Goal: Transaction & Acquisition: Obtain resource

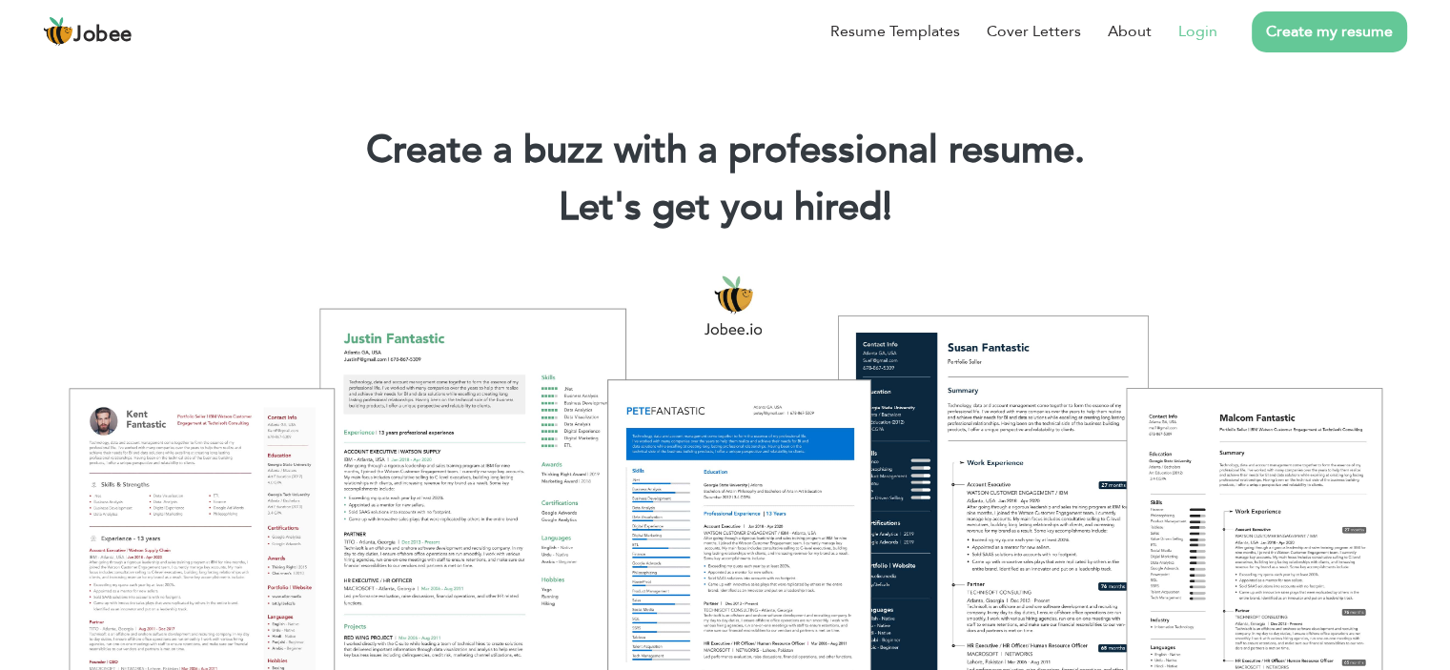
click at [1170, 31] on li "Login" at bounding box center [1184, 32] width 66 height 50
click at [1203, 28] on link "Login" at bounding box center [1197, 31] width 39 height 23
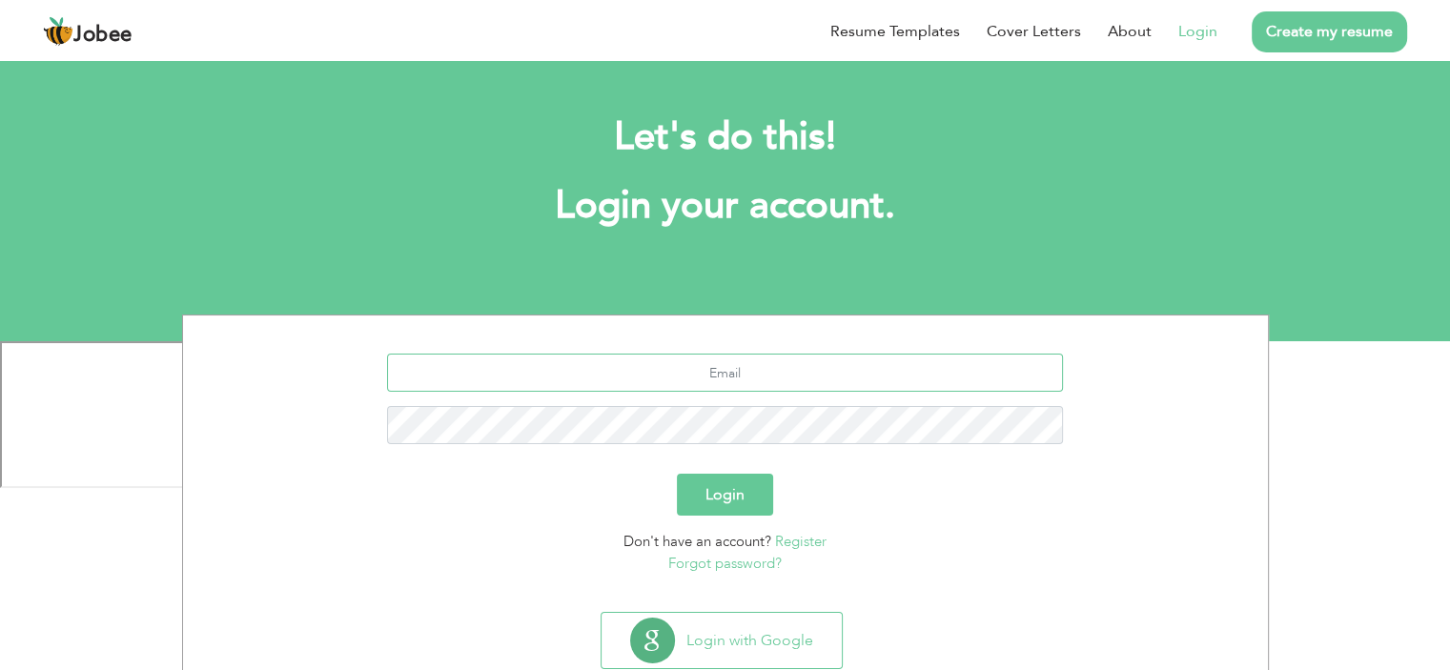
click at [733, 376] on input "text" at bounding box center [725, 373] width 676 height 38
click at [734, 375] on input "text" at bounding box center [725, 373] width 676 height 38
type input "a"
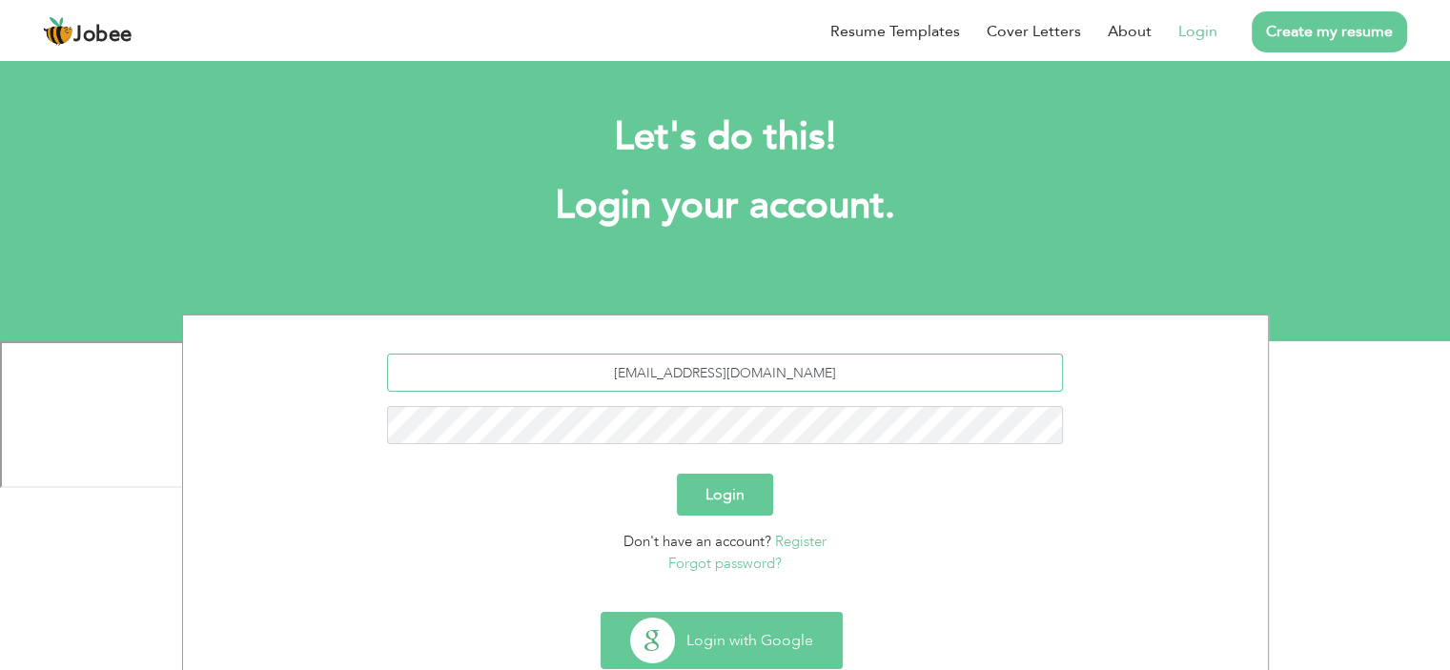
type input "[EMAIL_ADDRESS][DOMAIN_NAME]"
click at [677, 474] on button "Login" at bounding box center [725, 495] width 96 height 42
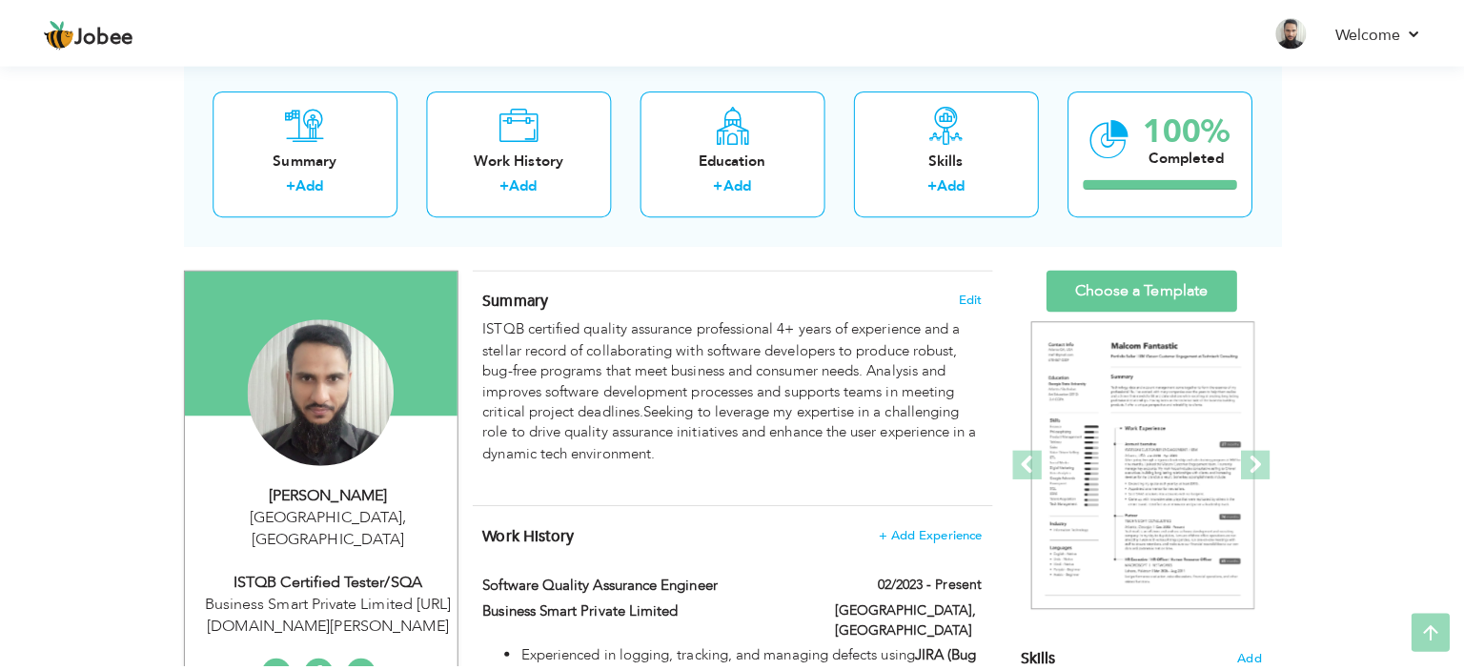
scroll to position [286, 0]
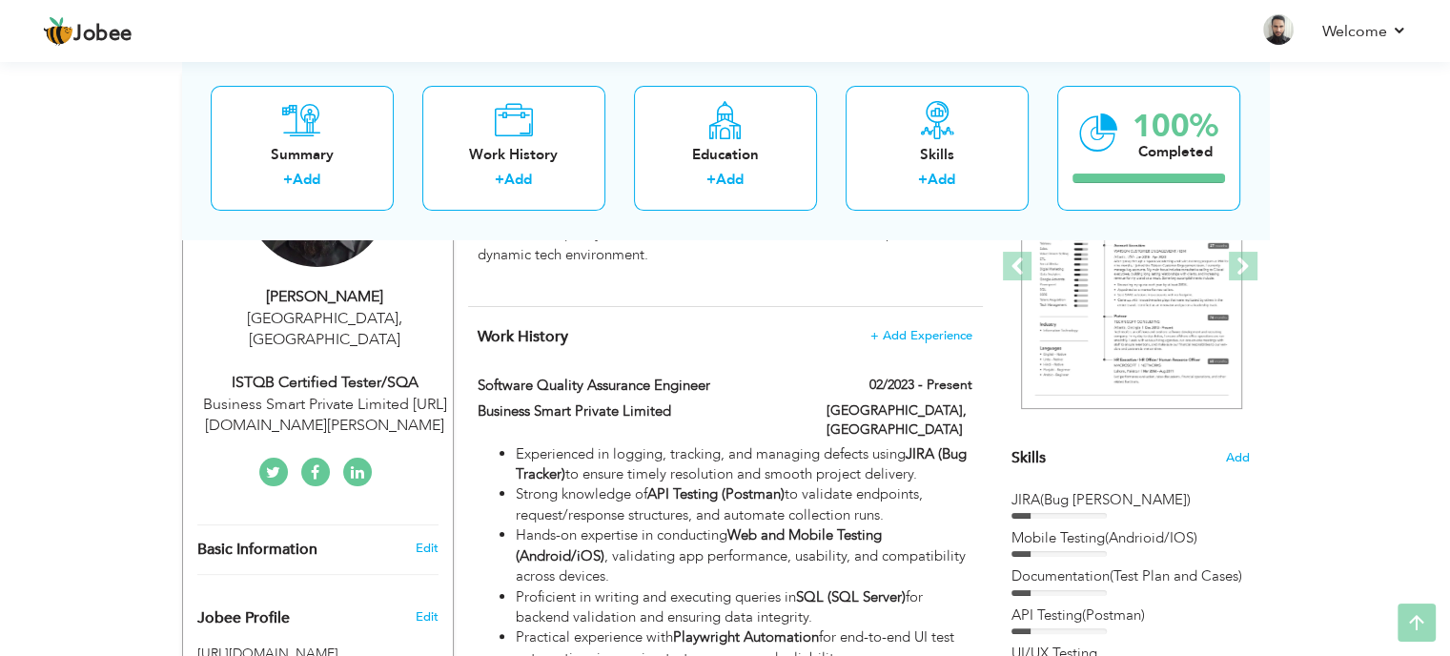
click at [375, 399] on div "Business Smart Private Limited https://www.linkedin.com/in/akif-naseem-333a1814…" at bounding box center [324, 416] width 255 height 44
type input "Akif"
type input "Naseem"
type input "03234979804"
select select "number:166"
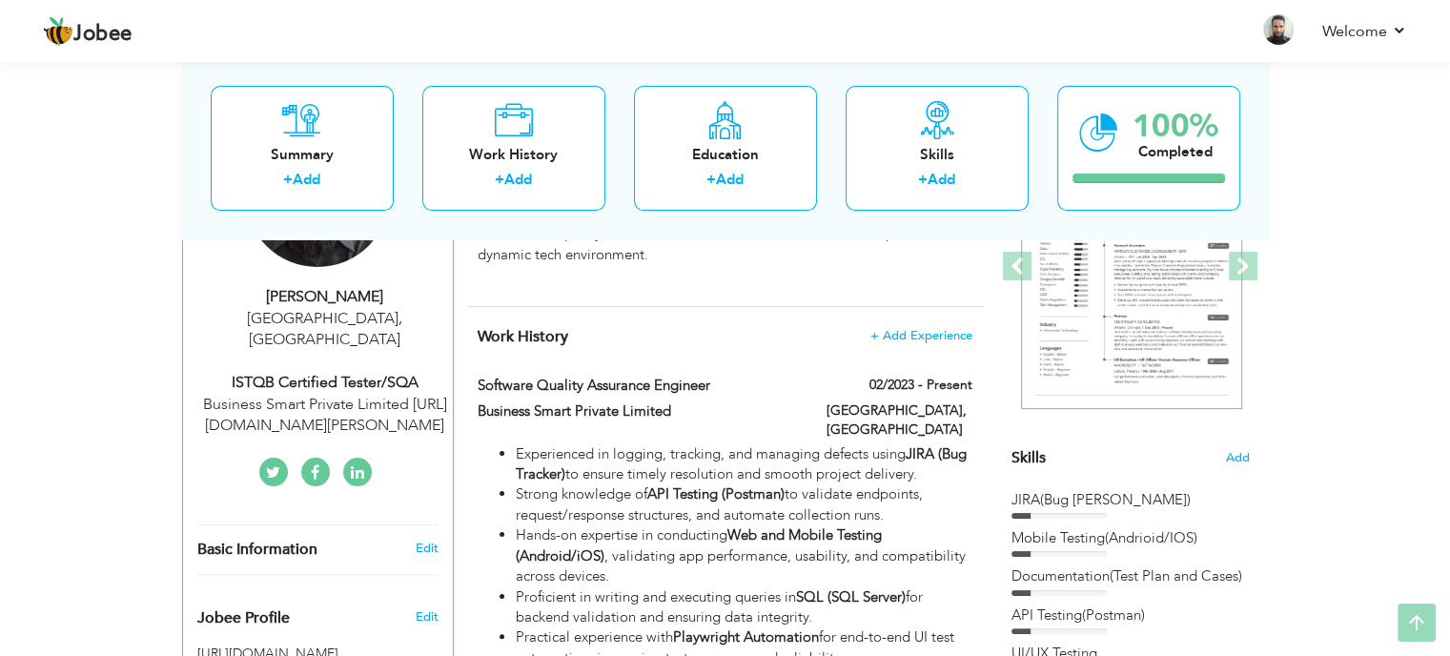
type input "[GEOGRAPHIC_DATA]"
select select "number:6"
type input "Business Smart Private Limited https://www.linkedin.com/in/akif-naseem-333a1814…"
type input "ISTQB Certified Tester/SQA"
type input "https://www.linkedin.com/in/akif-naseem-333a18149/"
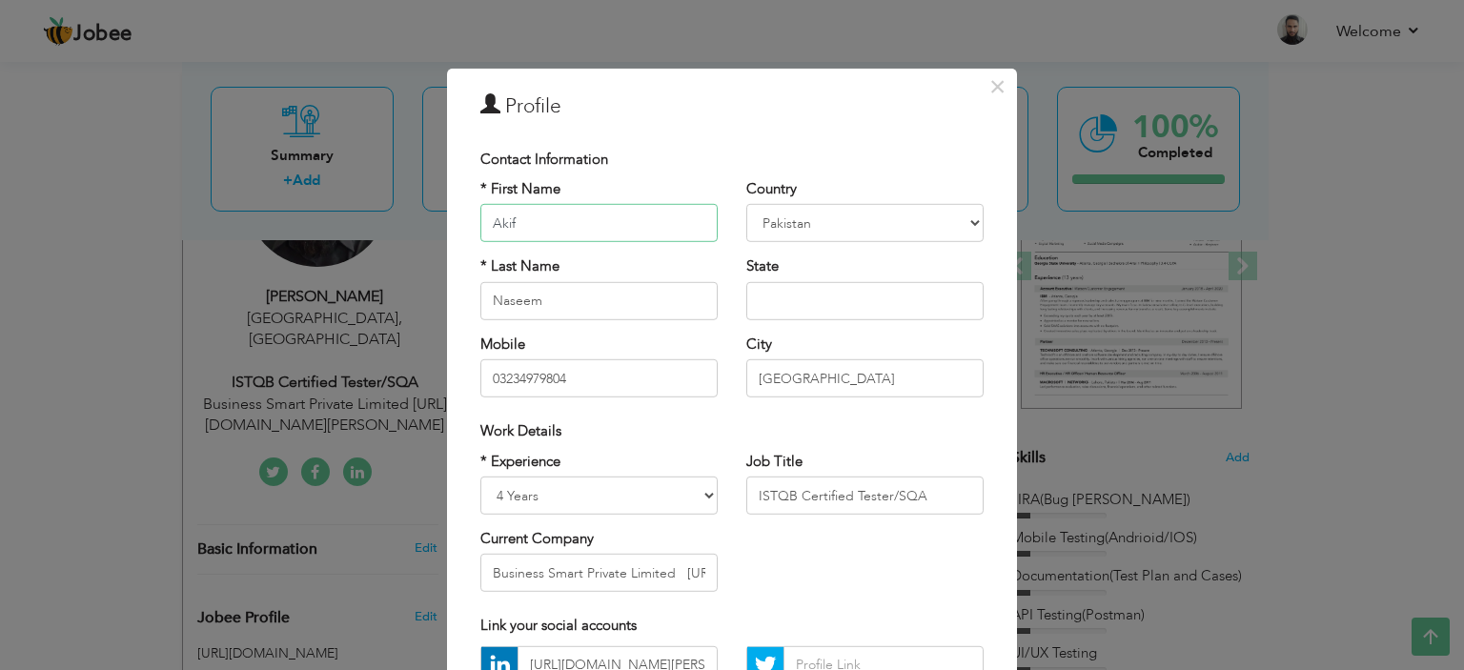
scroll to position [0, 0]
click at [562, 306] on input "Naseem" at bounding box center [598, 301] width 237 height 38
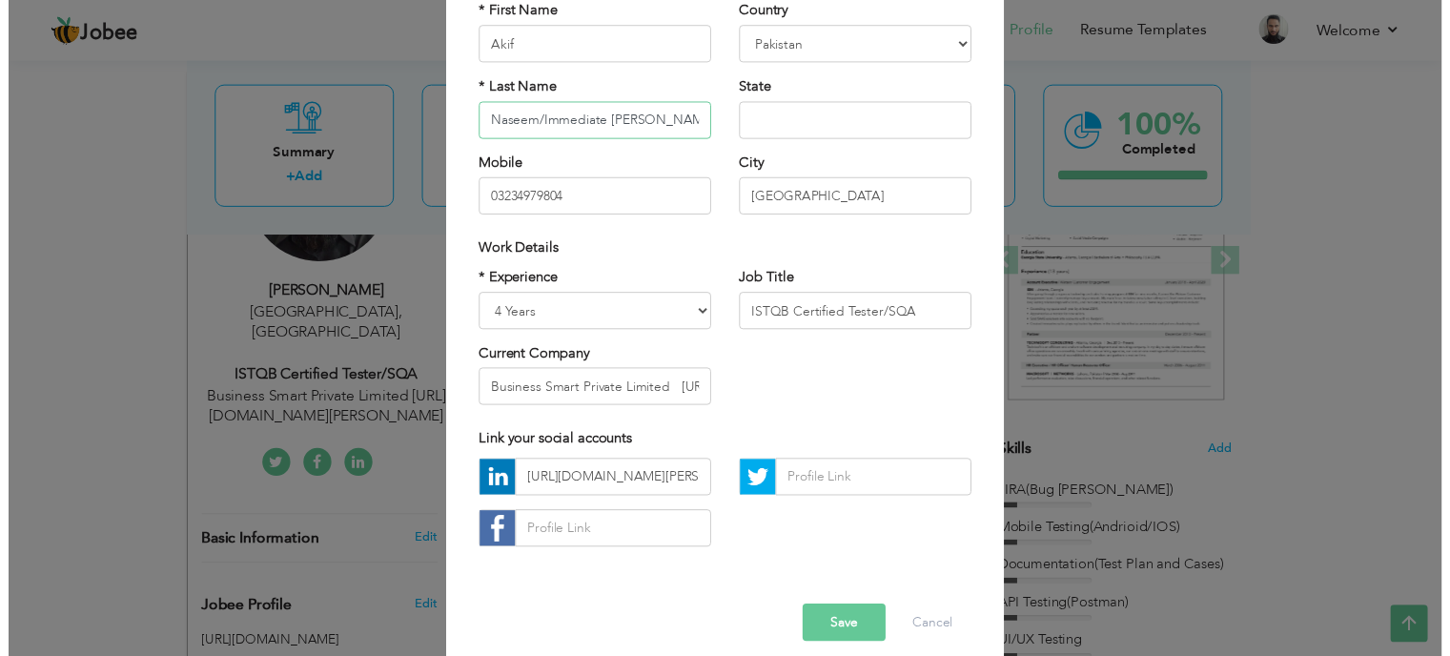
scroll to position [195, 0]
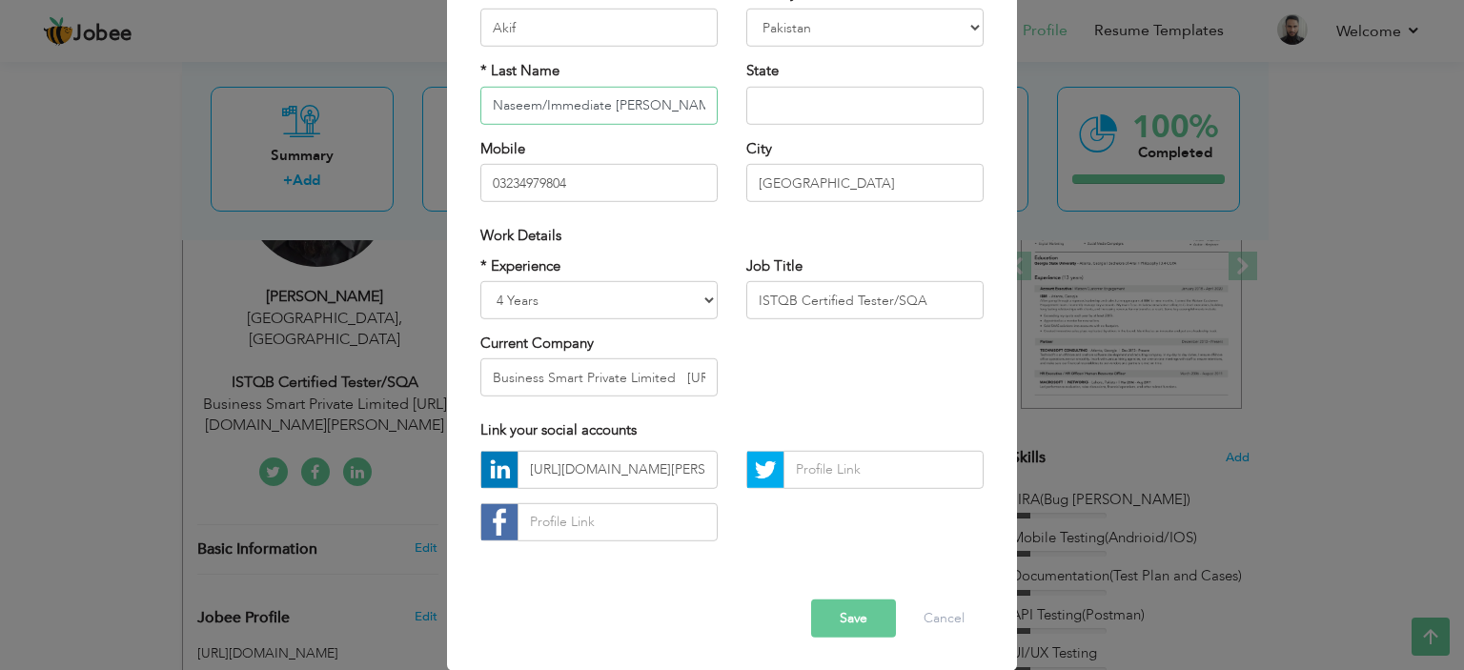
type input "Naseem/Immediate Joiner"
click at [818, 631] on button "Save" at bounding box center [853, 618] width 85 height 38
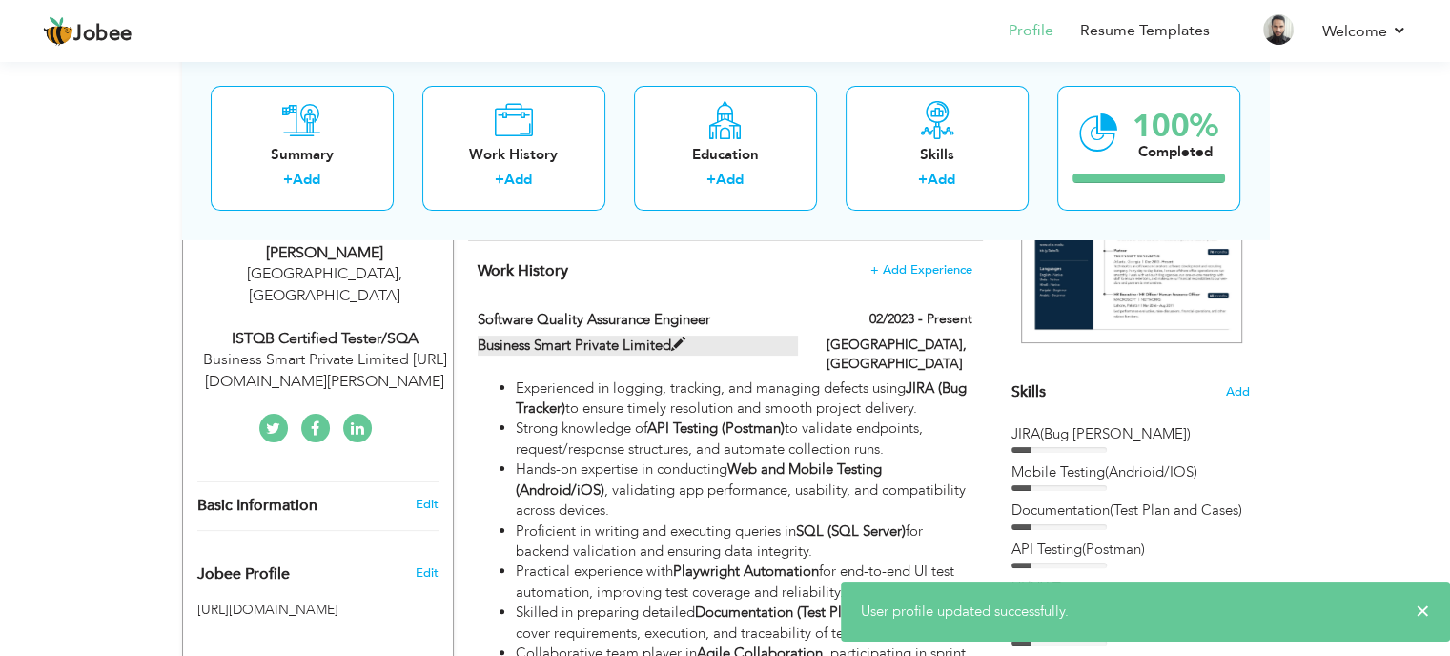
scroll to position [381, 0]
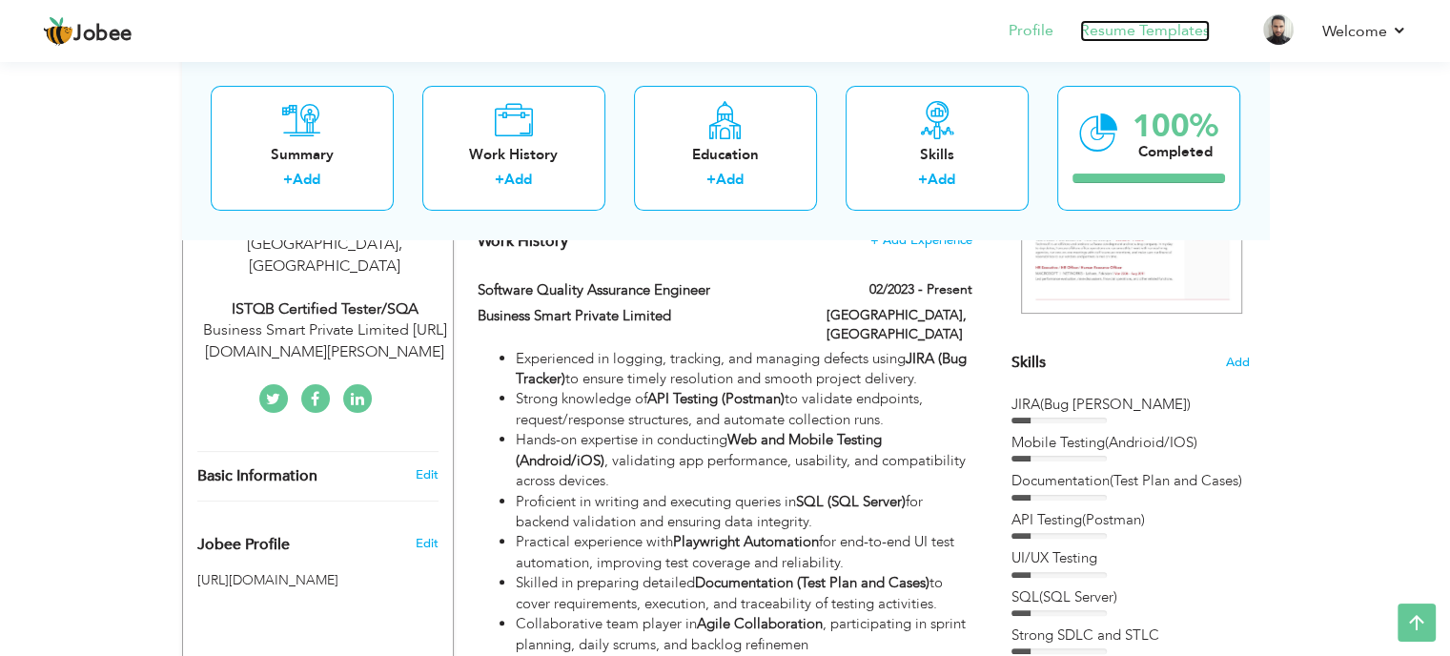
click at [1107, 32] on link "Resume Templates" at bounding box center [1145, 31] width 130 height 22
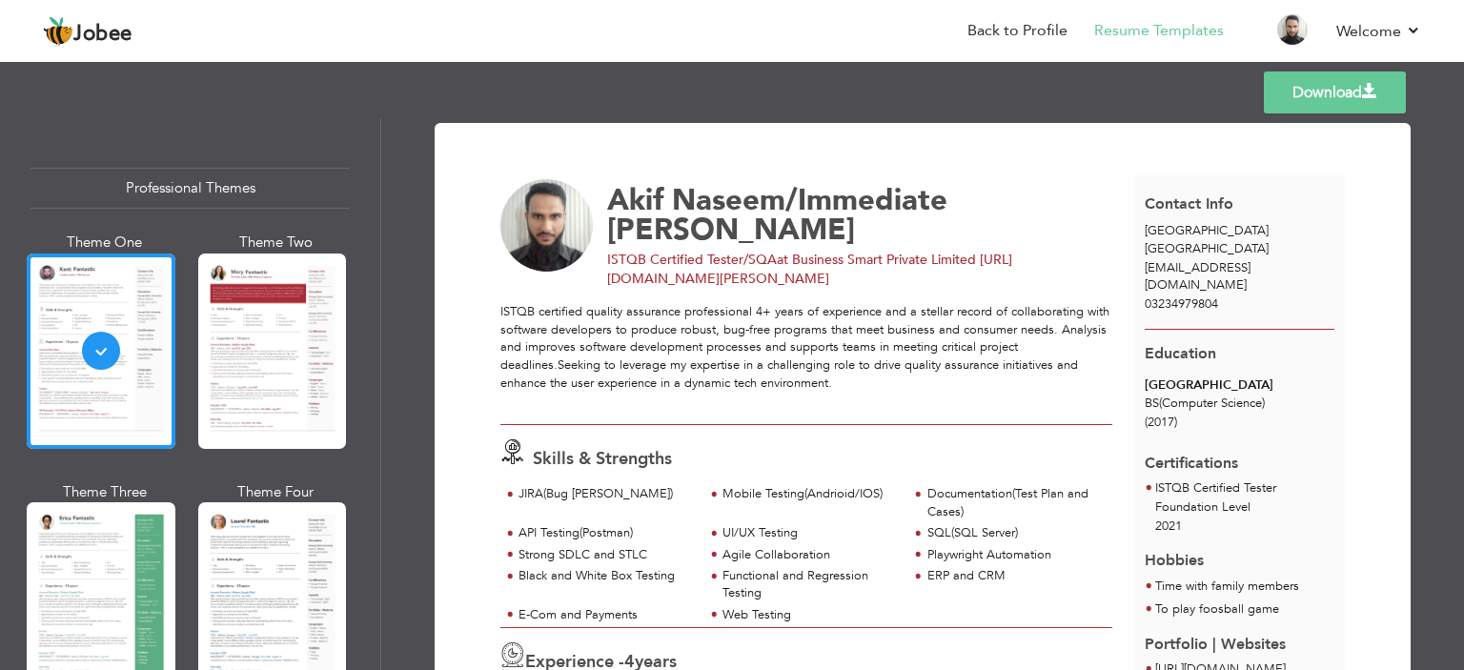
click at [1376, 99] on link "Download" at bounding box center [1335, 92] width 142 height 42
click at [1037, 27] on link "Back to Profile" at bounding box center [1017, 31] width 100 height 22
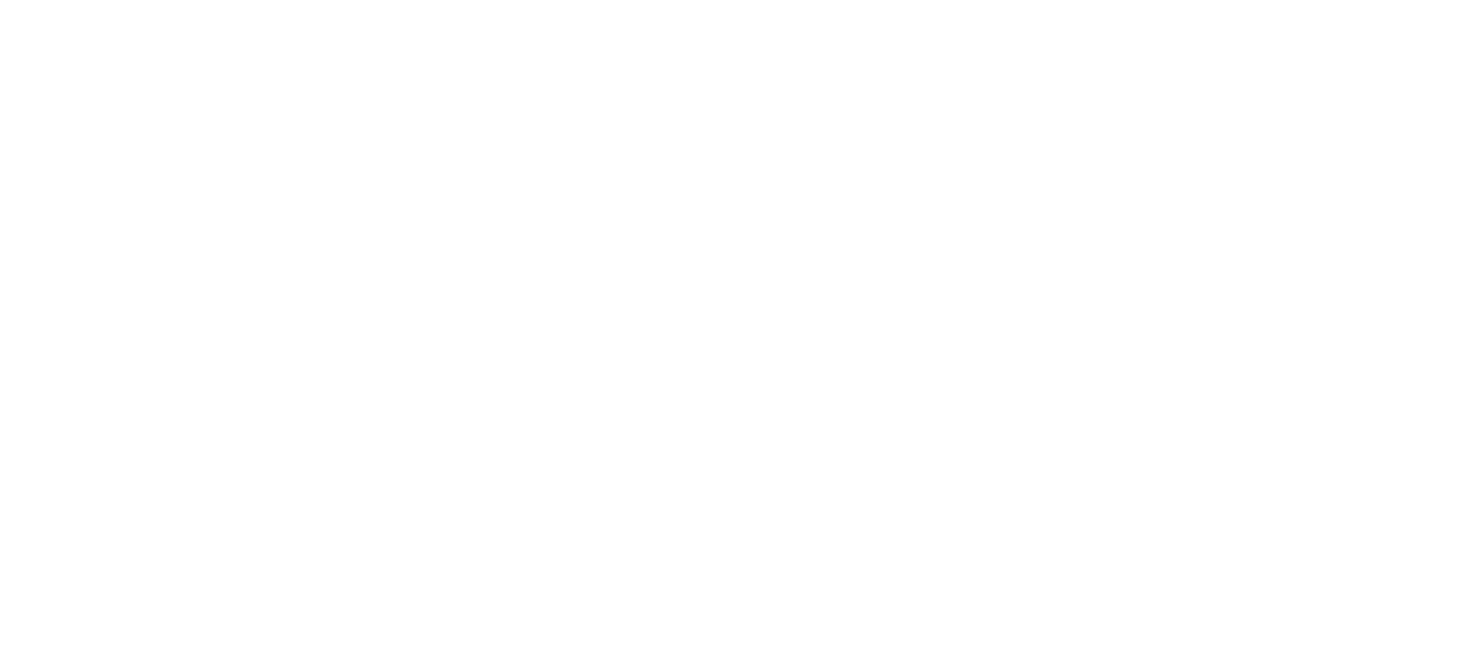
select select "?"
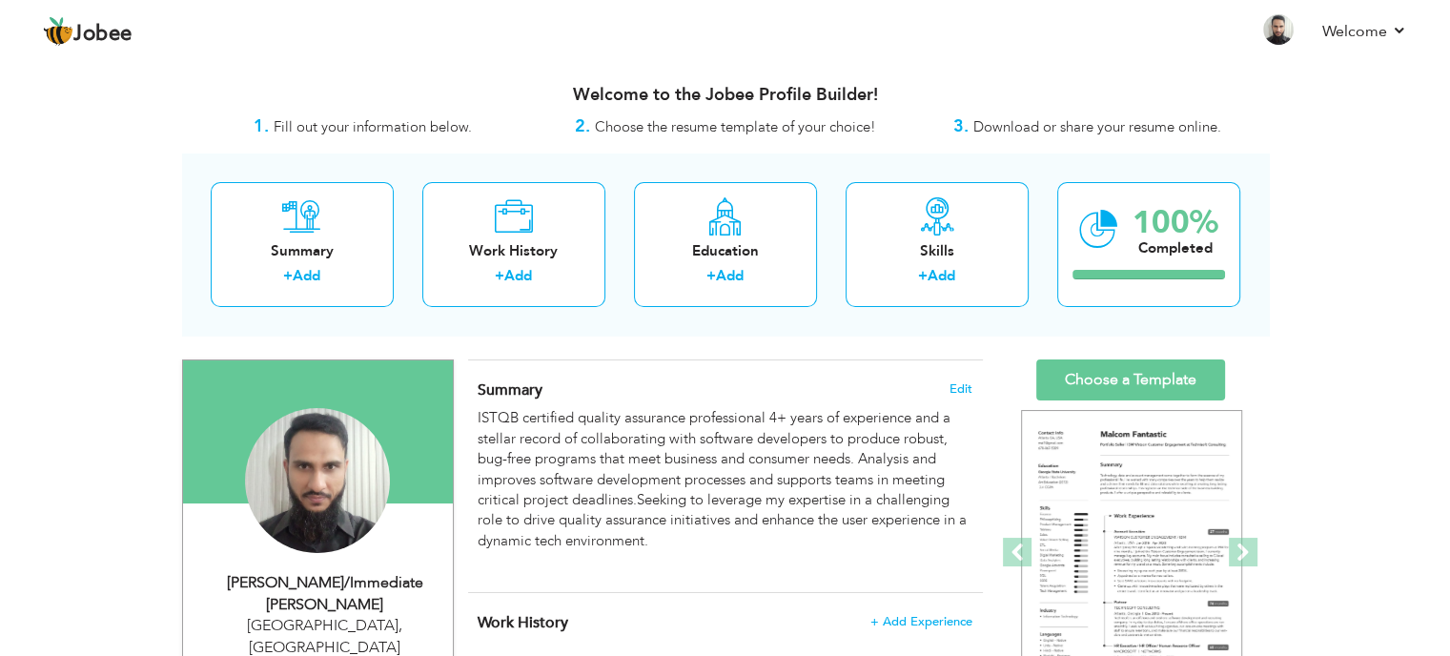
click at [353, 572] on div "Akif Naseem/Immediate Joiner" at bounding box center [324, 594] width 255 height 44
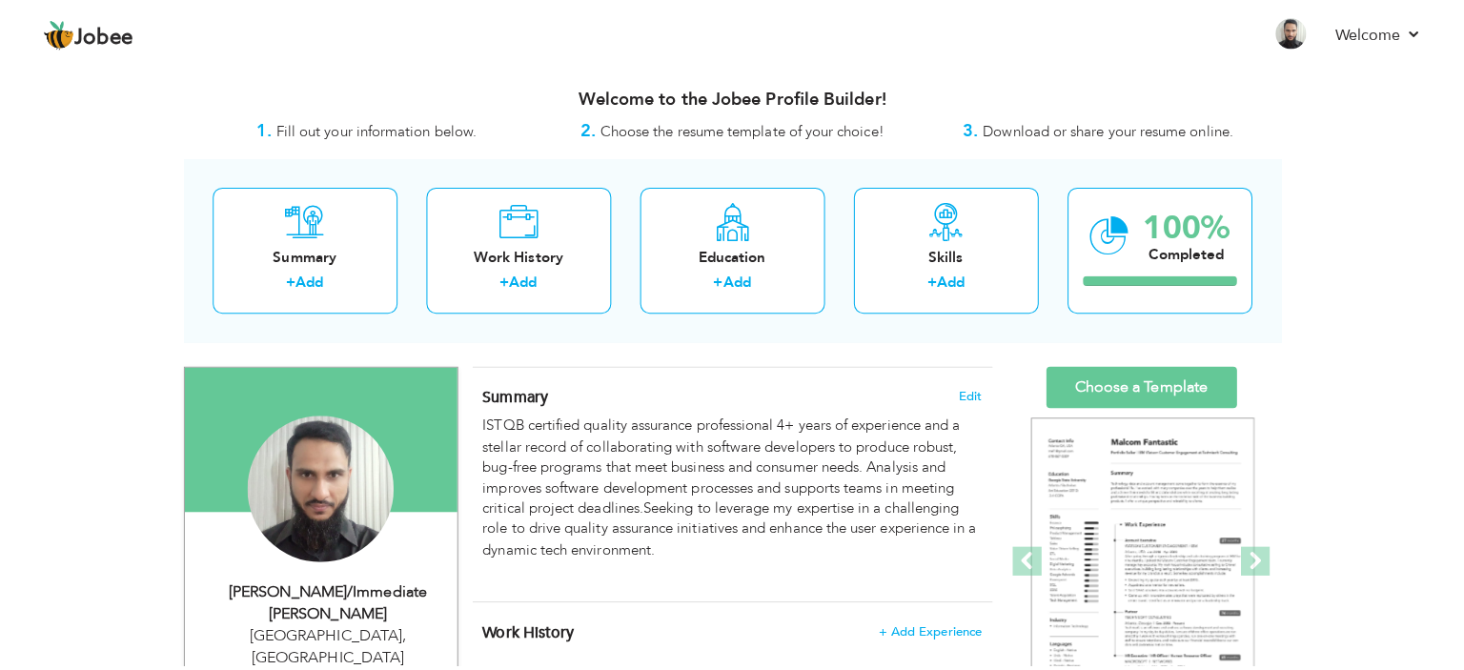
scroll to position [191, 0]
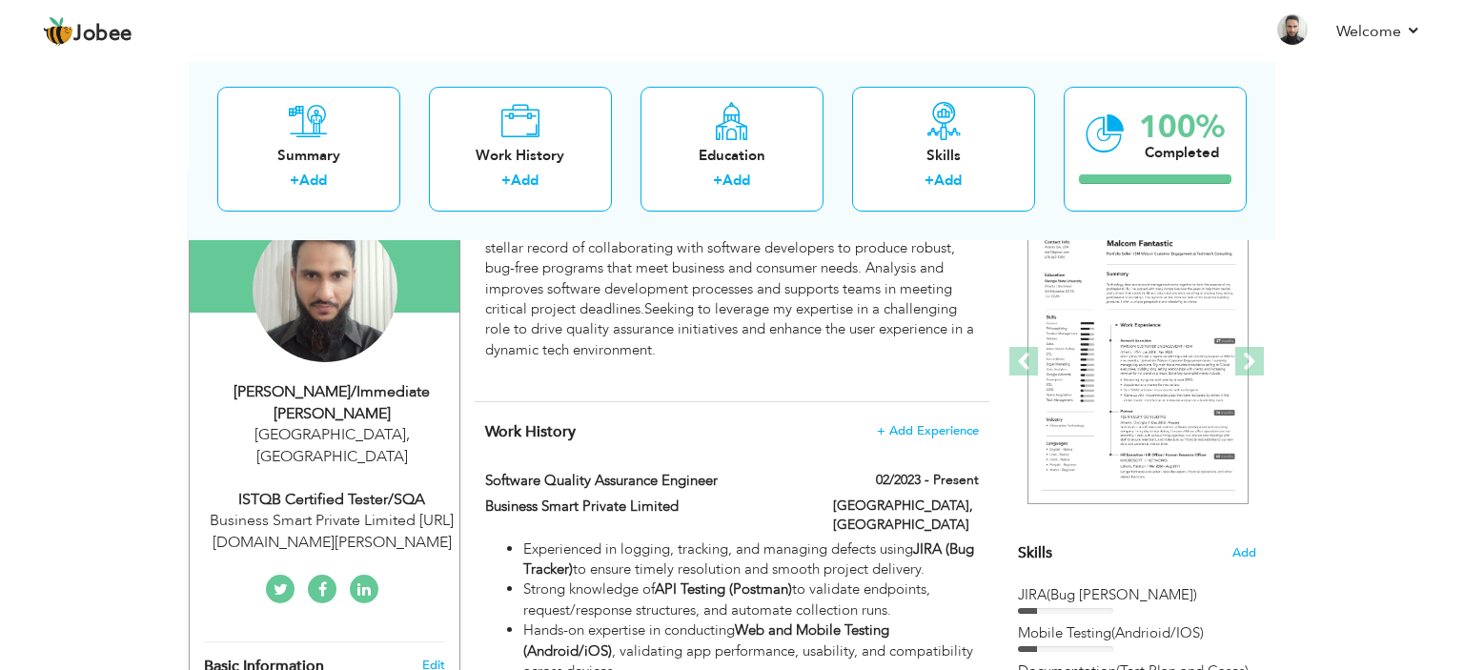
type input "Akif"
type input "Naseem/Immediate Joiner"
type input "03234979804"
select select "number:166"
type input "[GEOGRAPHIC_DATA]"
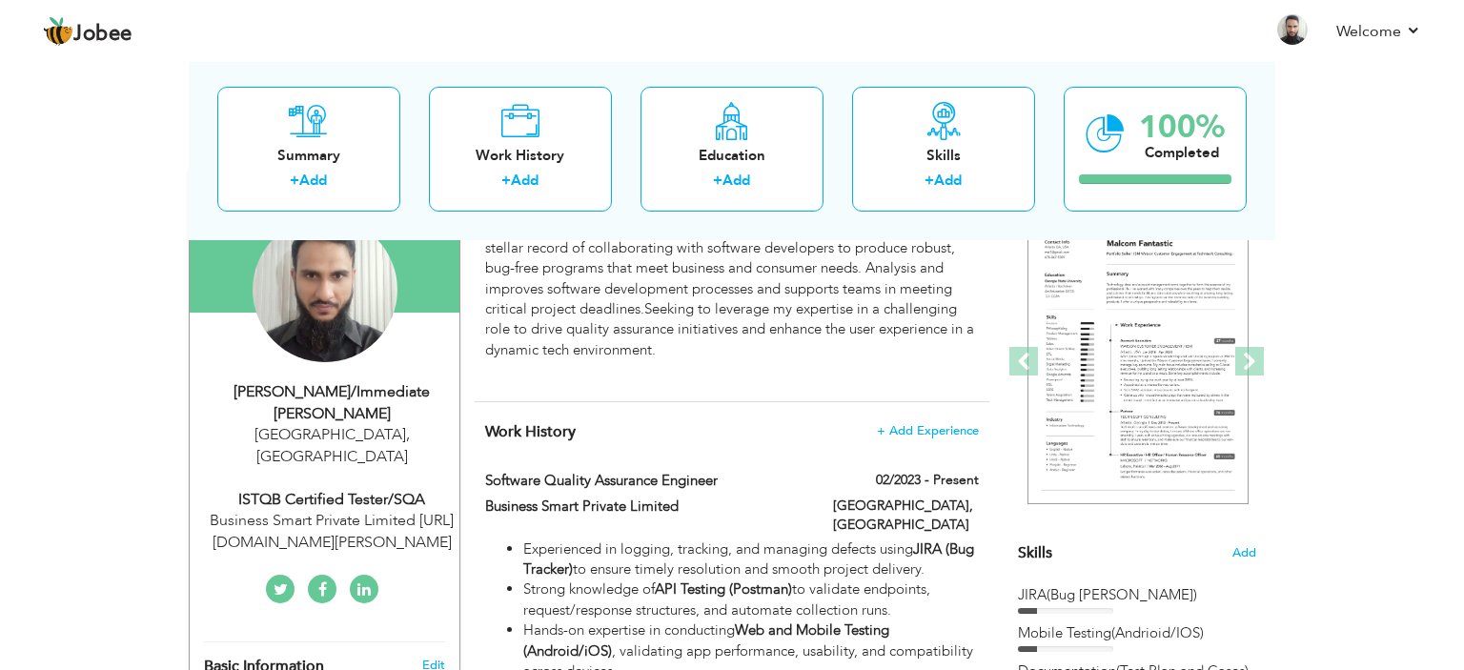
select select "number:6"
type input "Business Smart Private Limited https://www.linkedin.com/in/akif-naseem-333a1814…"
type input "ISTQB Certified Tester/SQA"
type input "https://www.linkedin.com/in/akif-naseem-333a18149/"
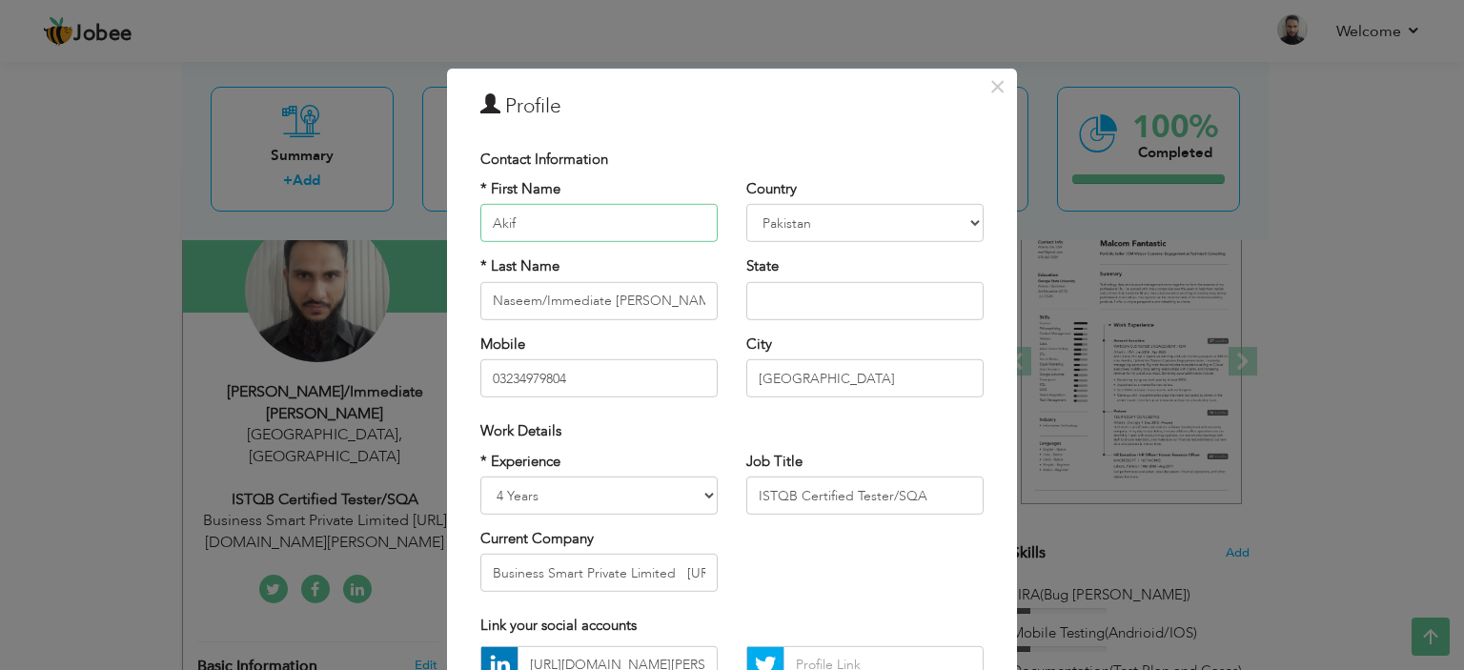
scroll to position [0, 0]
drag, startPoint x: 655, startPoint y: 300, endPoint x: 530, endPoint y: 300, distance: 124.8
click at [530, 300] on input "Naseem/Immediate Joiner" at bounding box center [598, 301] width 237 height 38
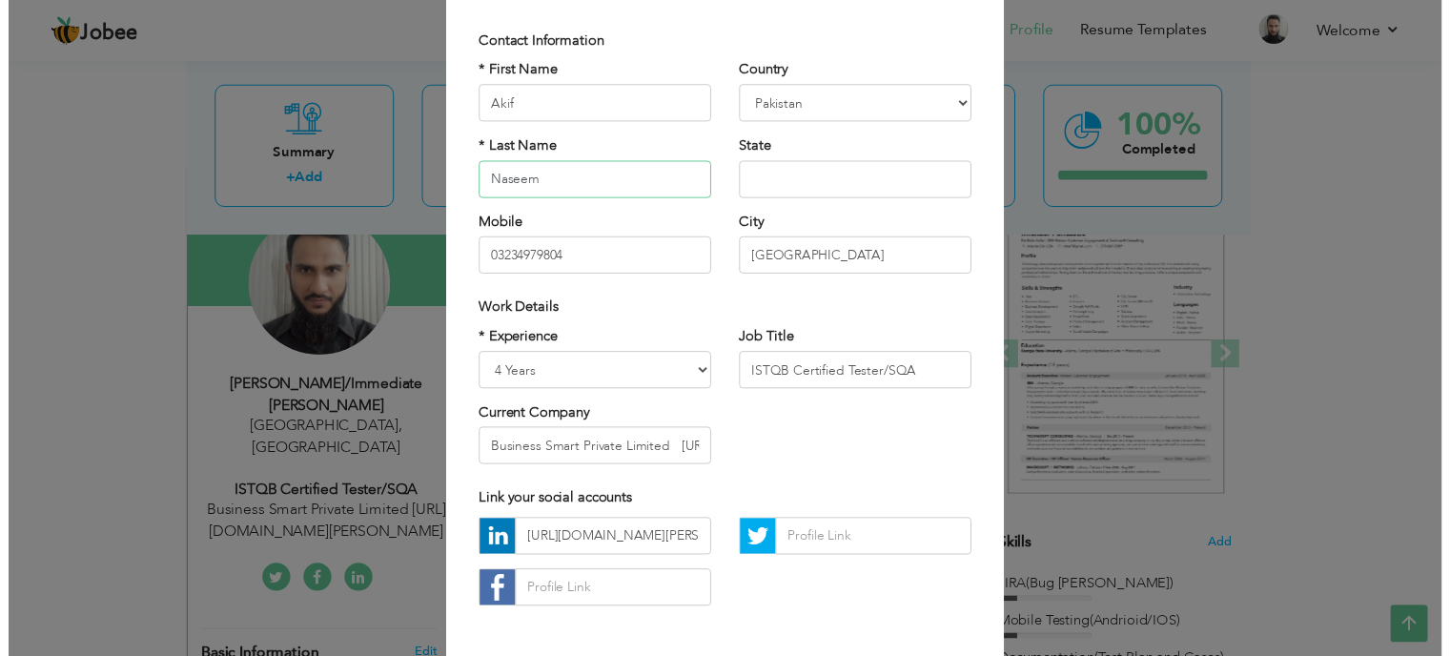
scroll to position [195, 0]
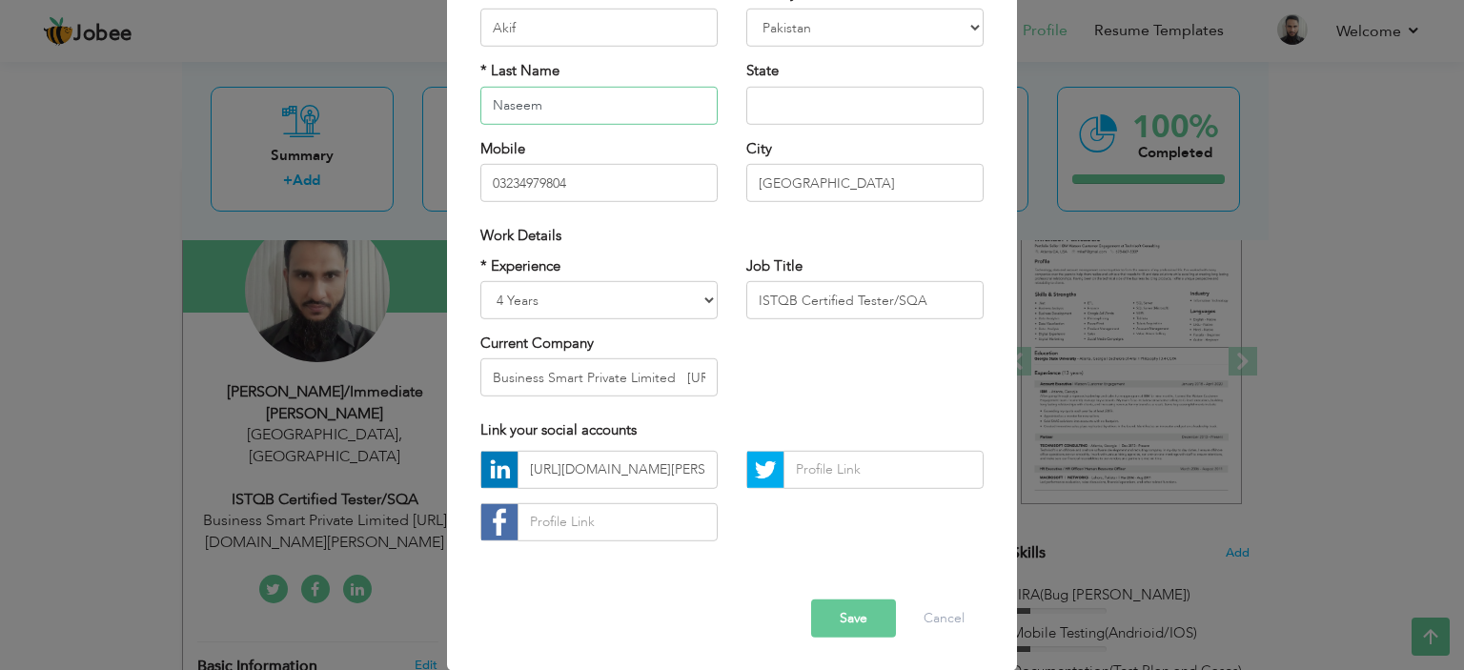
type input "Naseem"
drag, startPoint x: 838, startPoint y: 614, endPoint x: 882, endPoint y: 544, distance: 82.2
click at [837, 615] on button "Save" at bounding box center [853, 618] width 85 height 38
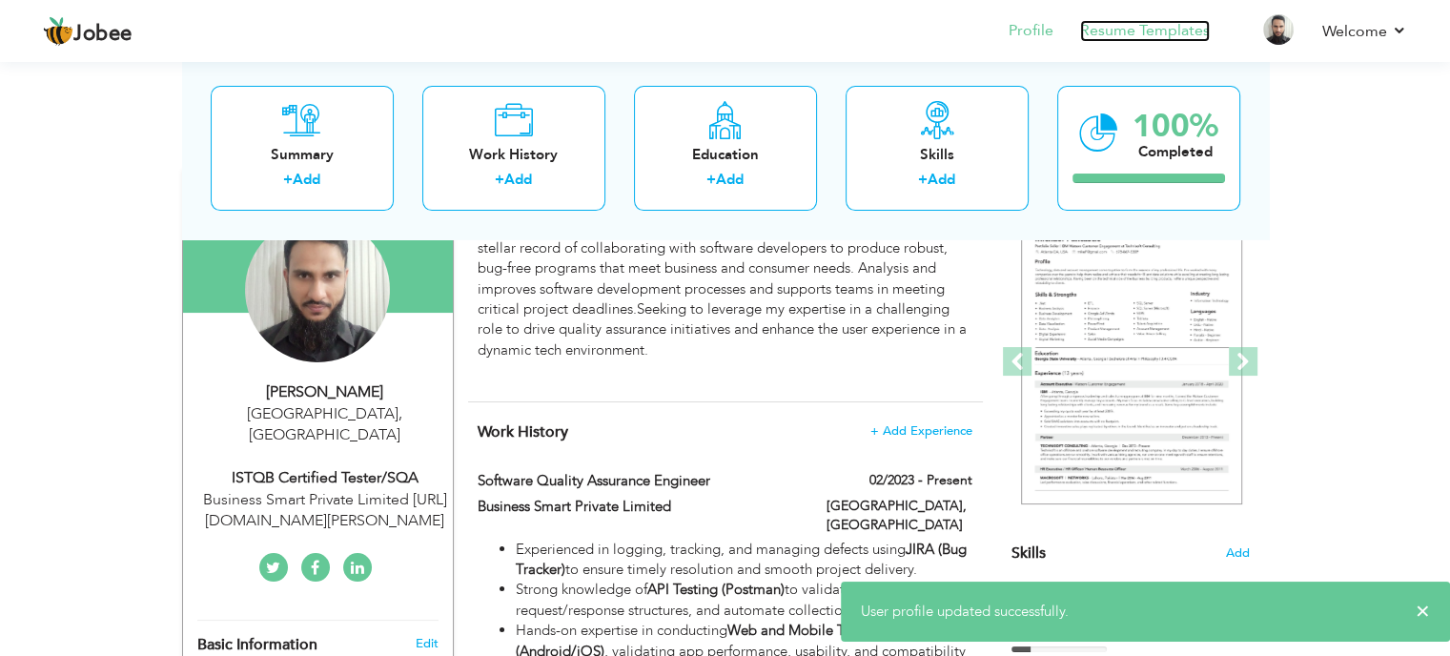
click at [1190, 24] on link "Resume Templates" at bounding box center [1145, 31] width 130 height 22
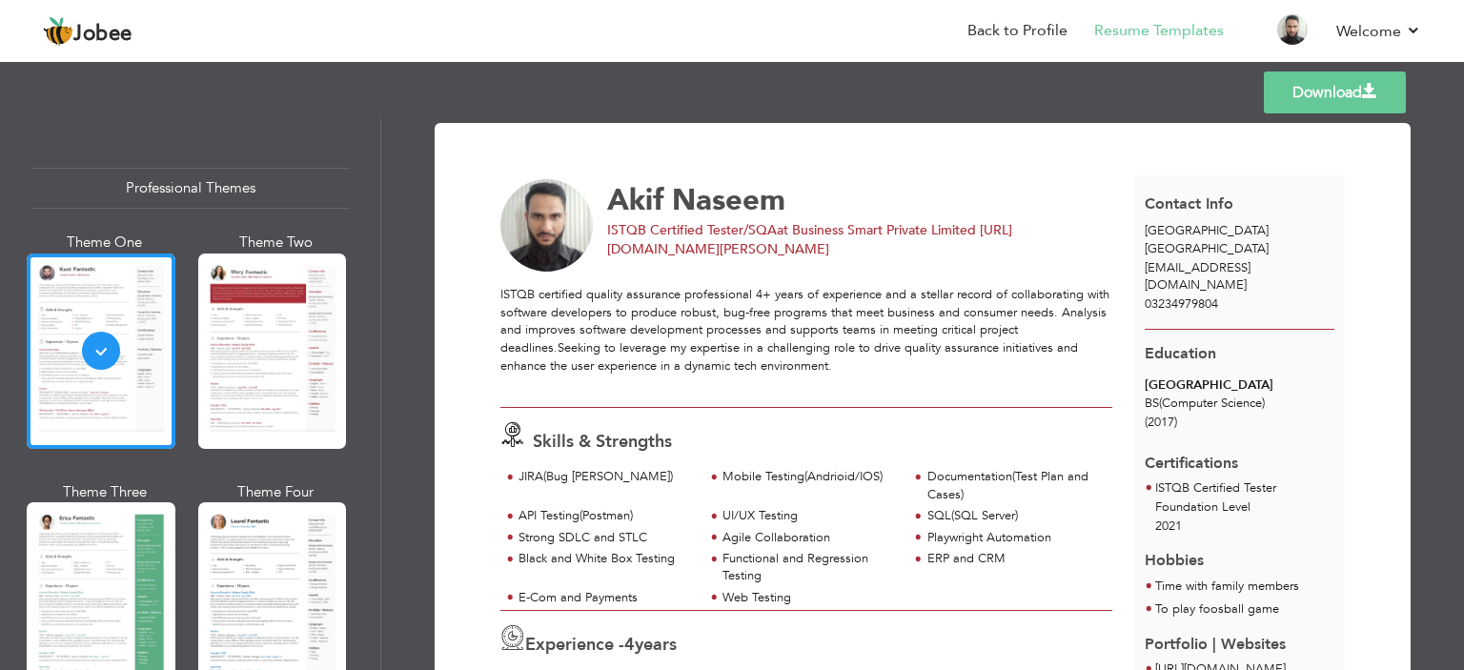
click at [1357, 99] on link "Download" at bounding box center [1335, 92] width 142 height 42
